Goal: Transaction & Acquisition: Purchase product/service

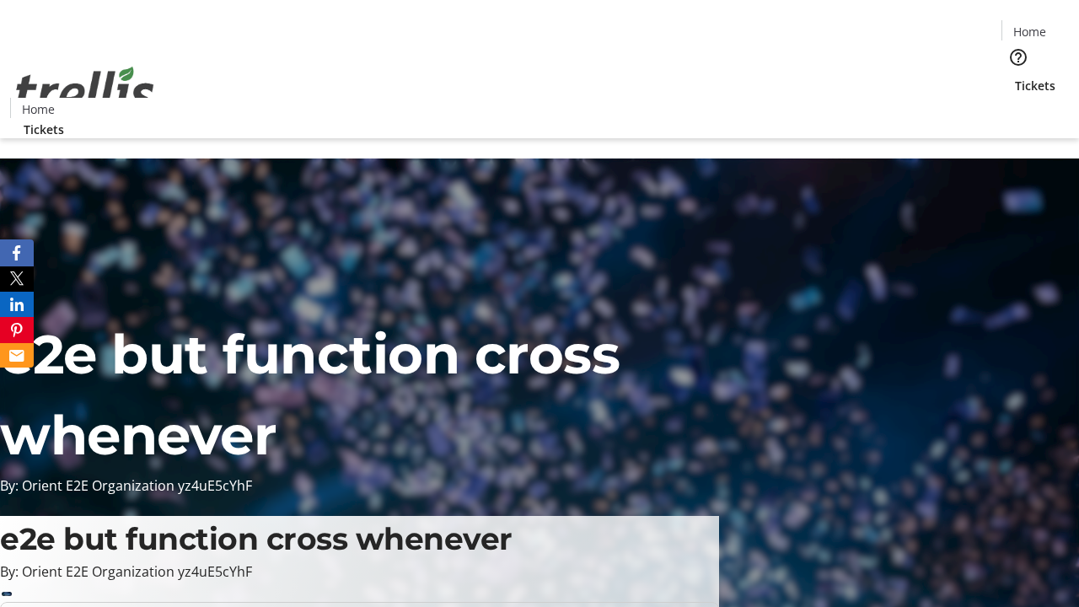
click at [1031, 25] on span "Sign Up" at bounding box center [1037, 23] width 49 height 20
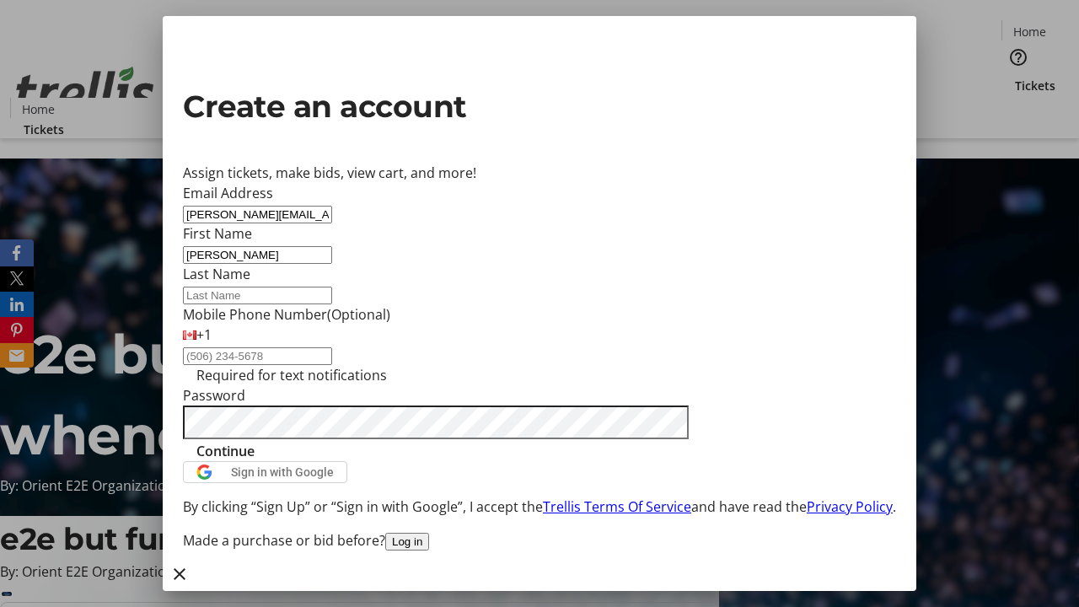
type input "[PERSON_NAME]"
click at [255, 461] on span "Continue" at bounding box center [225, 451] width 58 height 20
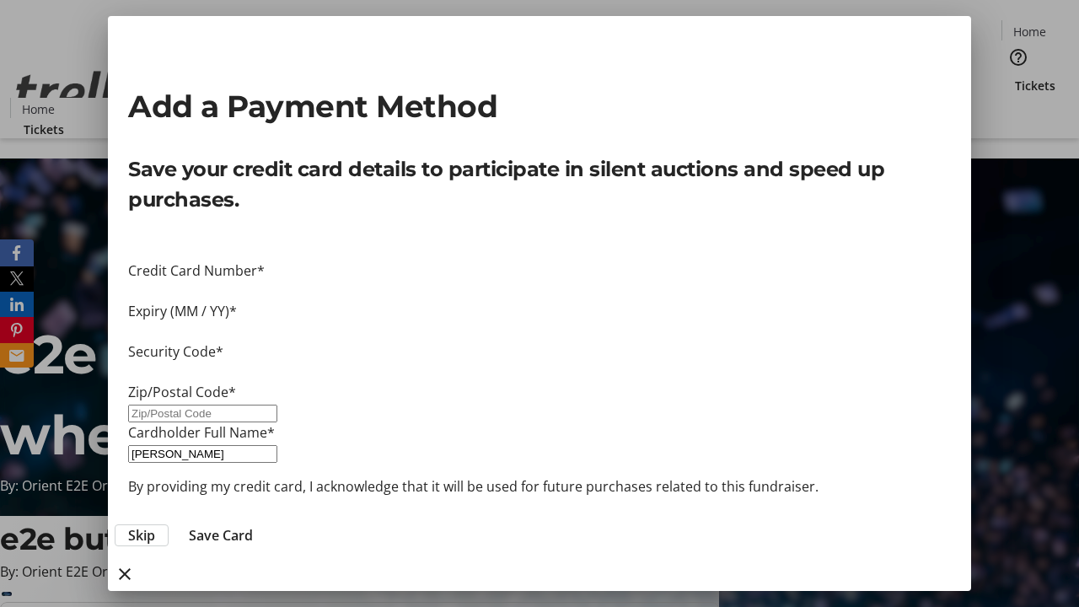
click at [155, 525] on span "Skip" at bounding box center [141, 535] width 27 height 20
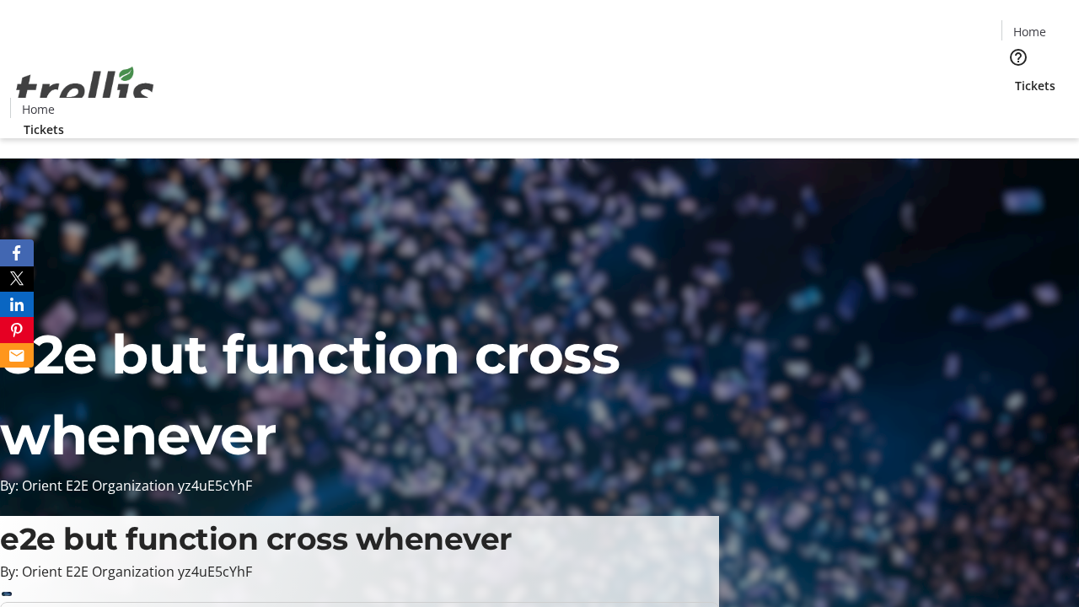
click at [1015, 77] on span "Tickets" at bounding box center [1035, 86] width 40 height 18
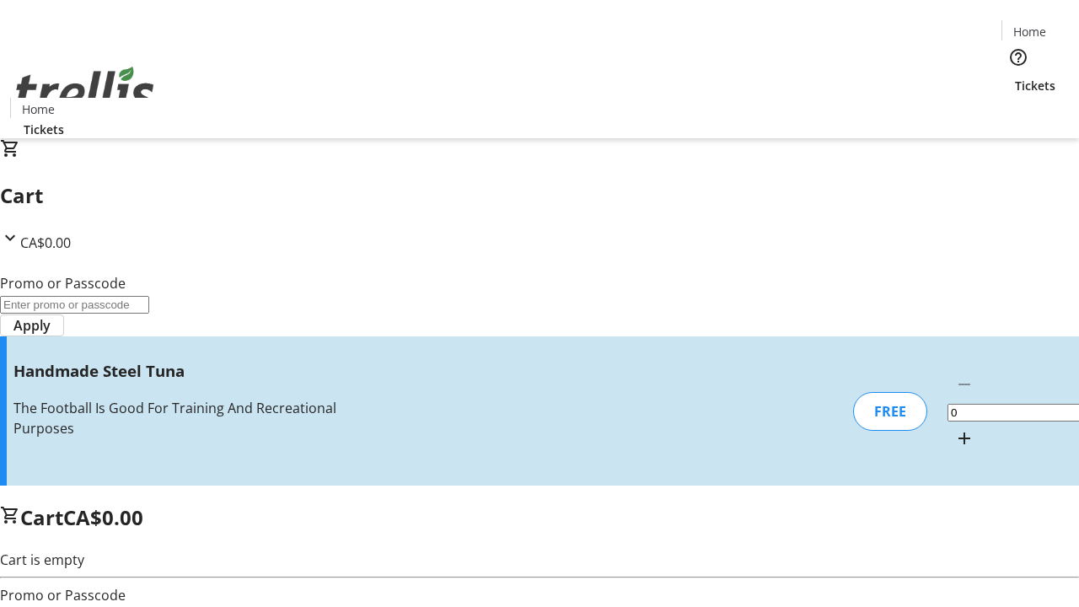
click at [954, 428] on mat-icon "Increment by one" at bounding box center [964, 438] width 20 height 20
type input "1"
